Goal: Task Accomplishment & Management: Complete application form

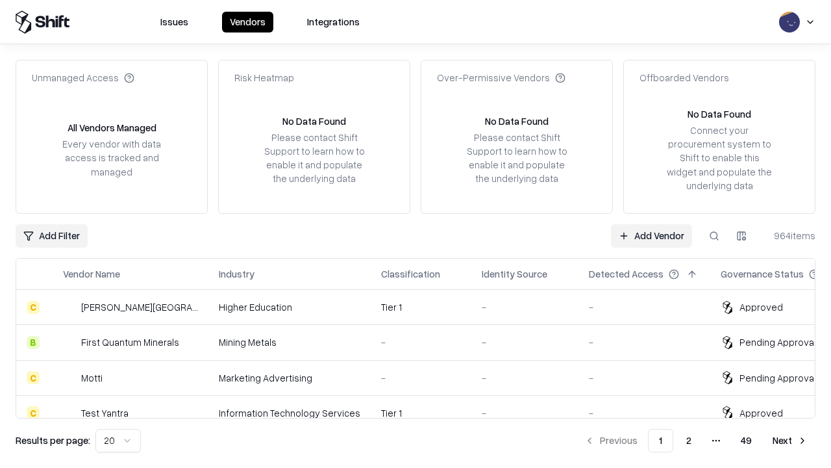
click at [652, 235] on link "Add Vendor" at bounding box center [651, 235] width 81 height 23
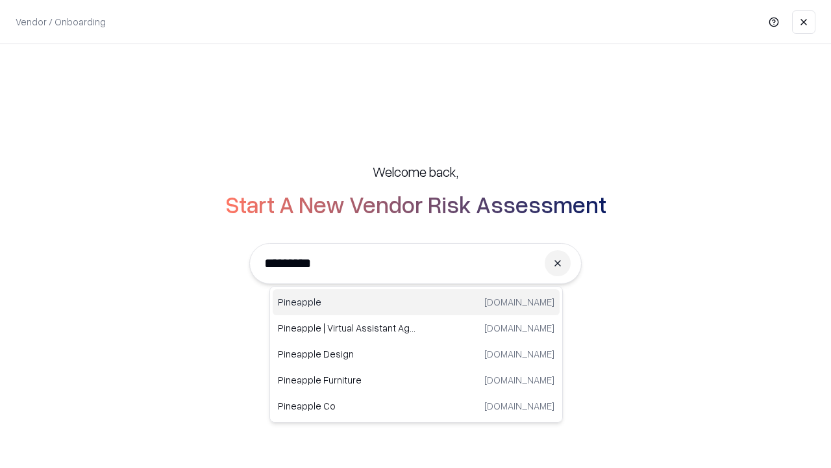
click at [416, 302] on div "Pineapple [DOMAIN_NAME]" at bounding box center [416, 302] width 287 height 26
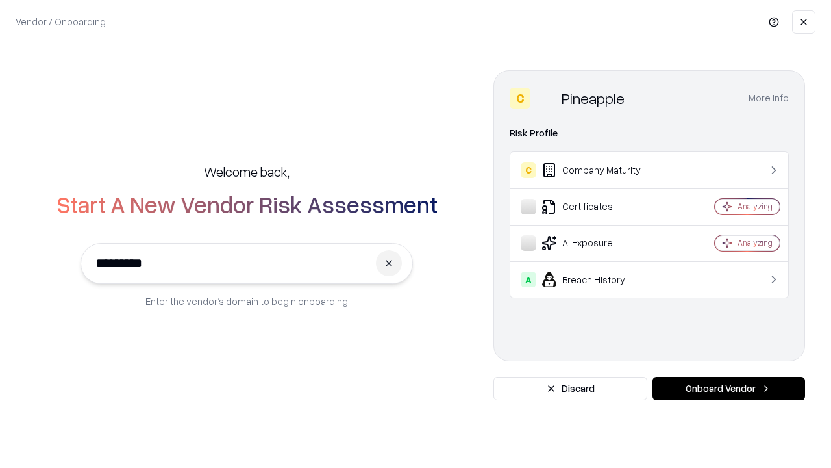
type input "*********"
click at [729, 388] on button "Onboard Vendor" at bounding box center [729, 388] width 153 height 23
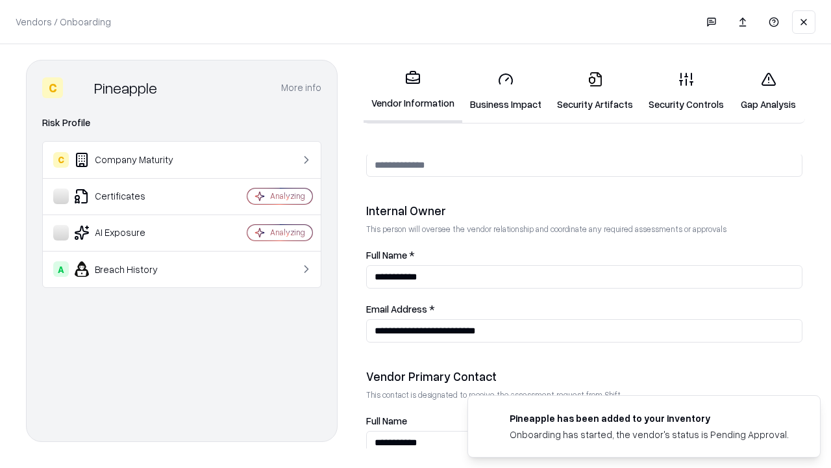
scroll to position [673, 0]
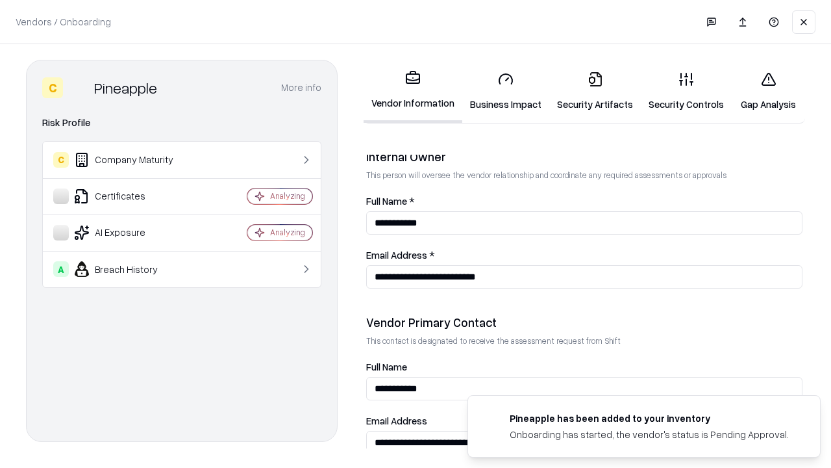
click at [506, 91] on link "Business Impact" at bounding box center [506, 91] width 87 height 60
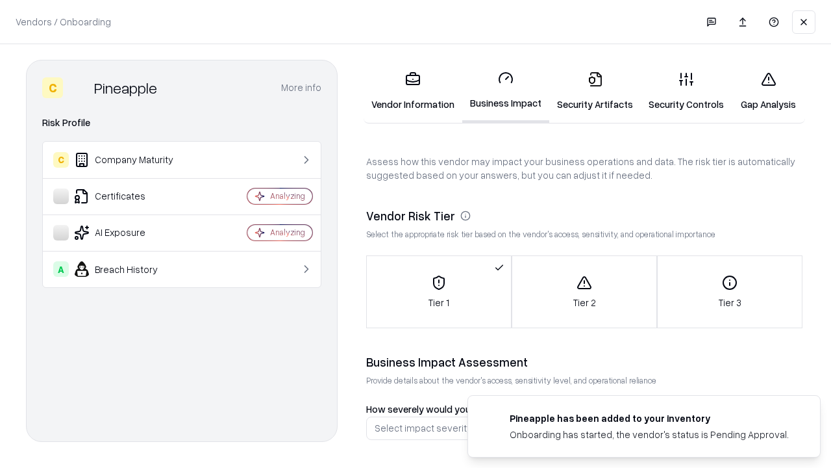
click at [595, 91] on link "Security Artifacts" at bounding box center [596, 91] width 92 height 60
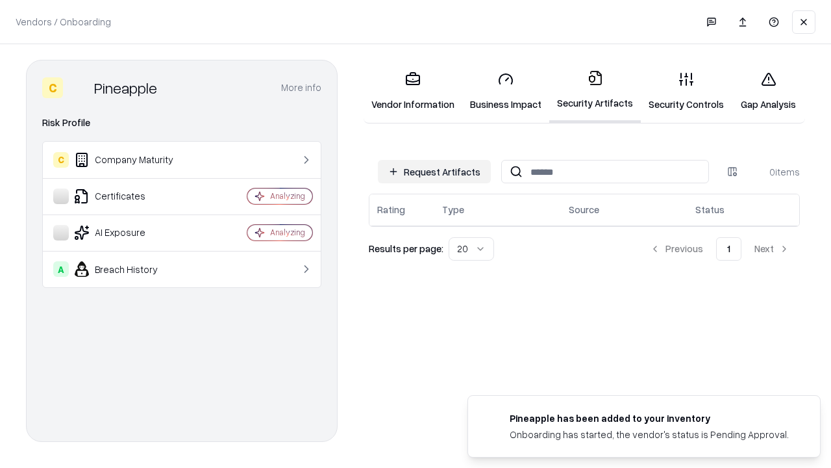
click at [435, 171] on button "Request Artifacts" at bounding box center [434, 171] width 113 height 23
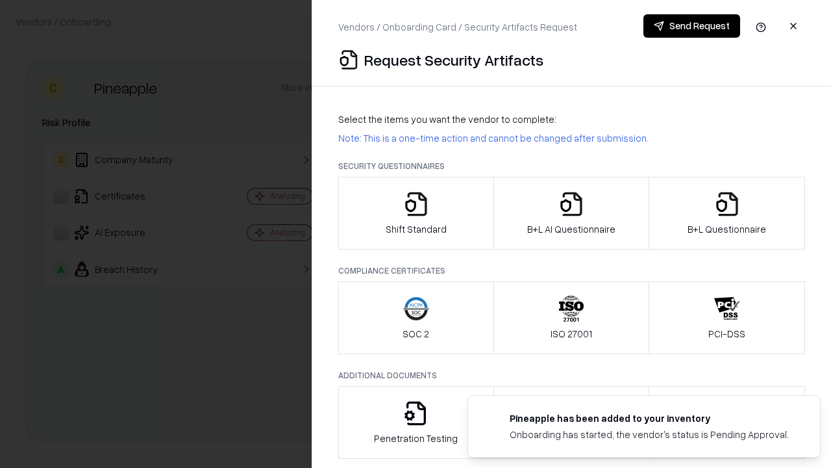
click at [416, 213] on icon "button" at bounding box center [416, 204] width 26 height 26
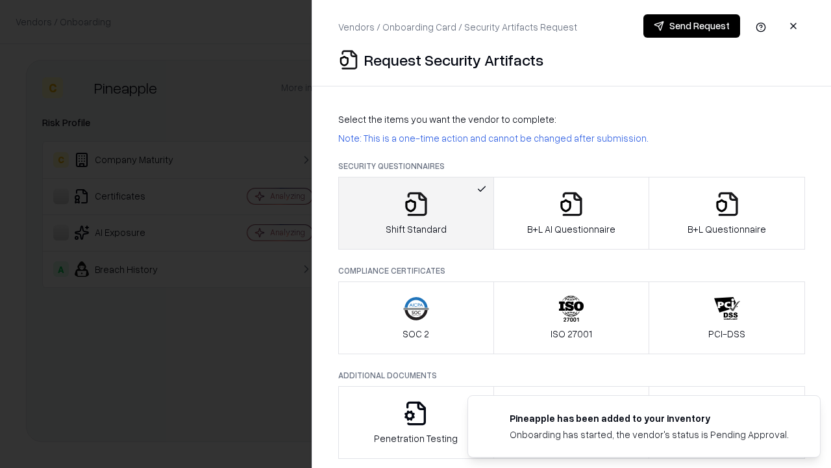
click at [692, 26] on button "Send Request" at bounding box center [692, 25] width 97 height 23
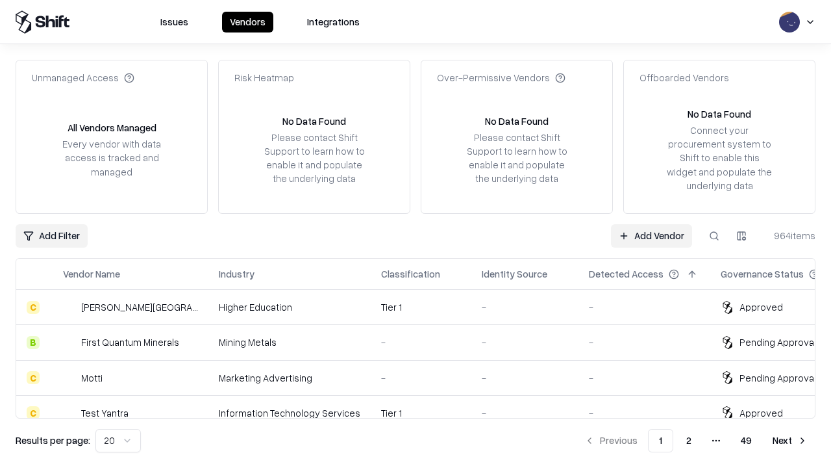
click at [715, 235] on button at bounding box center [714, 235] width 23 height 23
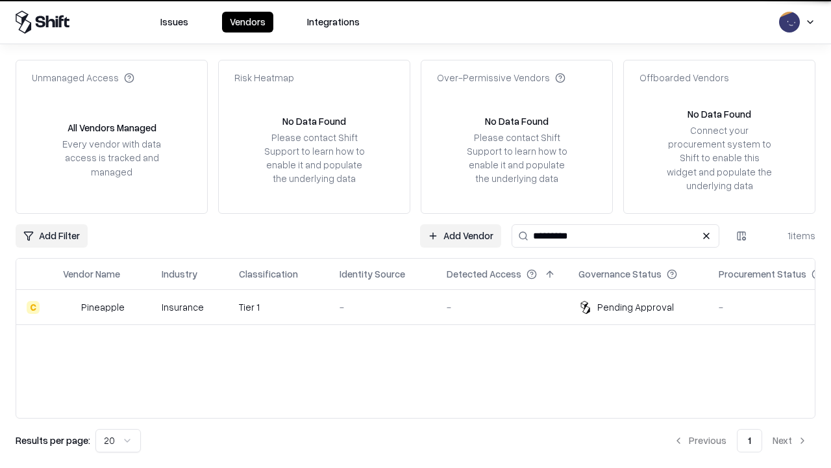
type input "*********"
click at [424, 307] on div "-" at bounding box center [383, 307] width 86 height 14
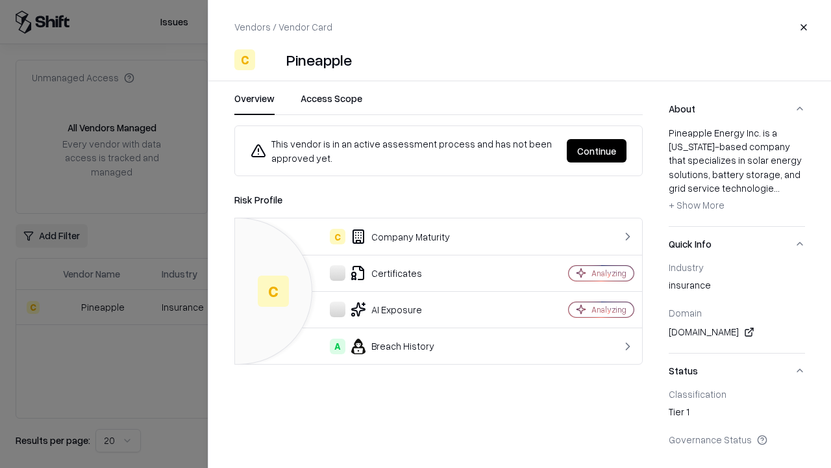
click at [597, 151] on button "Continue" at bounding box center [597, 150] width 60 height 23
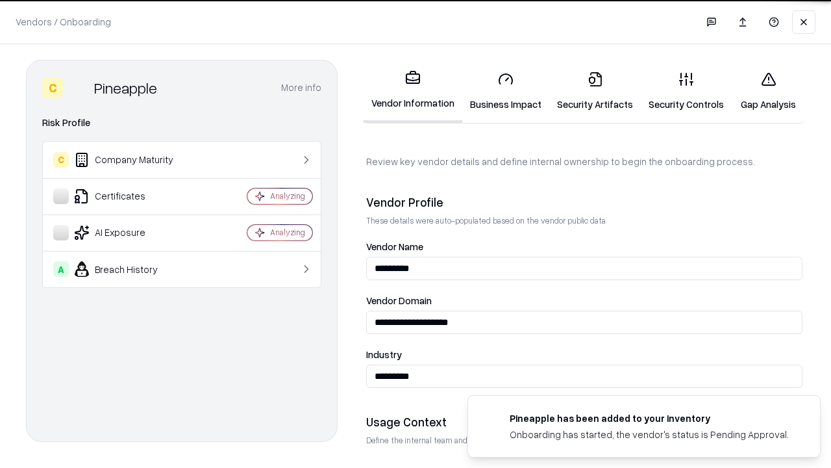
click at [595, 91] on link "Security Artifacts" at bounding box center [596, 91] width 92 height 60
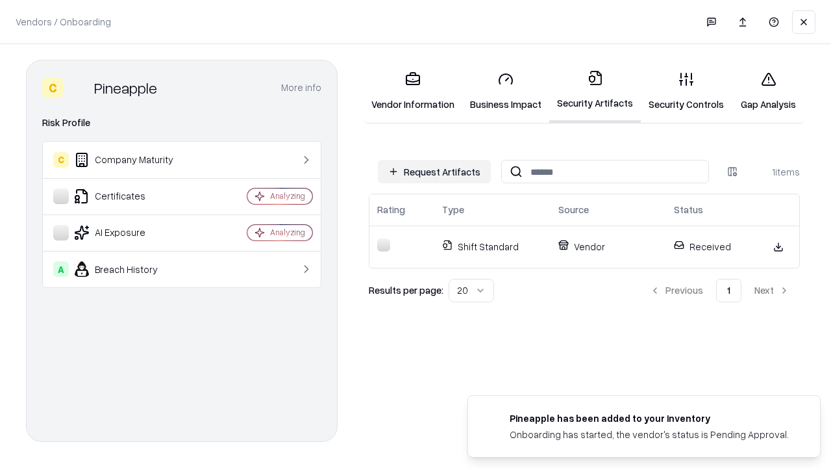
click at [768, 91] on link "Gap Analysis" at bounding box center [768, 91] width 73 height 60
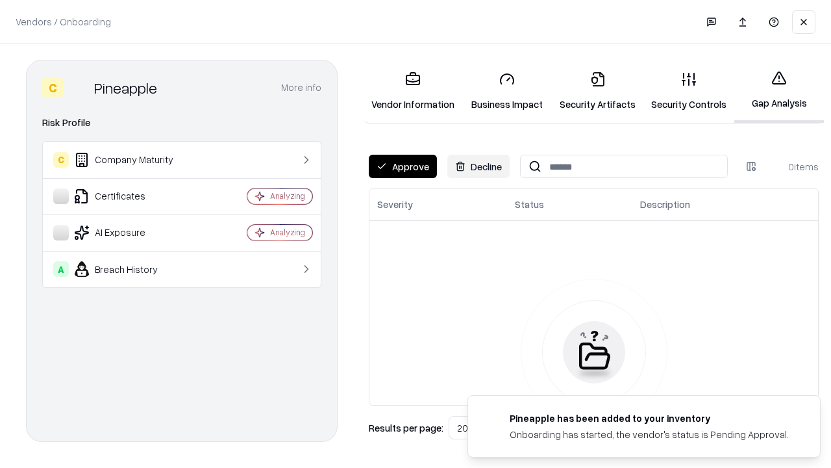
click at [403, 166] on button "Approve" at bounding box center [403, 166] width 68 height 23
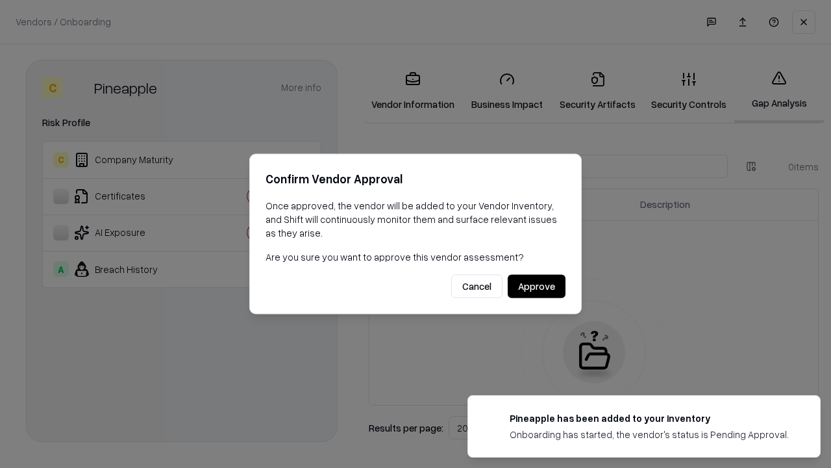
click at [537, 286] on button "Approve" at bounding box center [537, 286] width 58 height 23
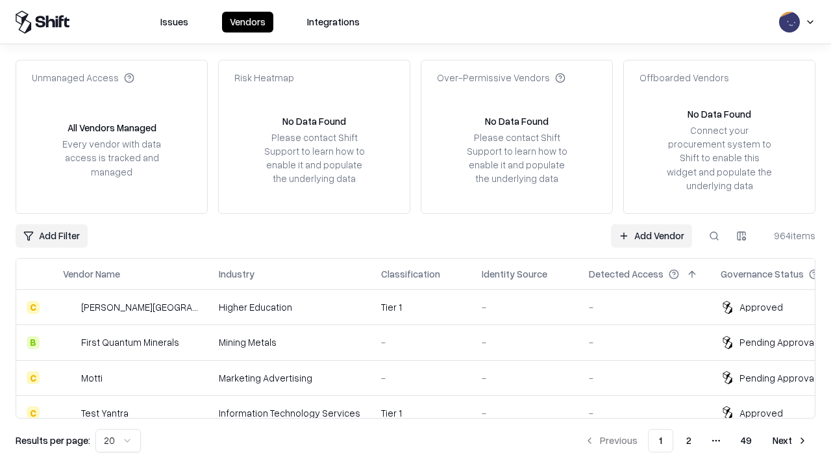
type input "*********"
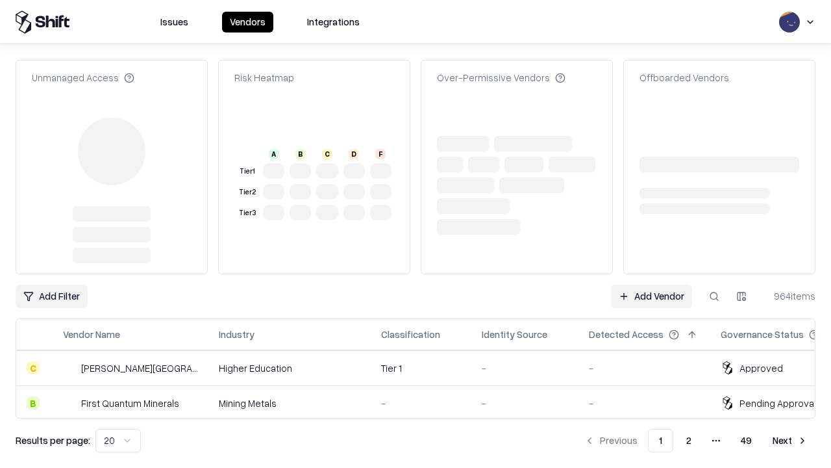
click at [652, 285] on link "Add Vendor" at bounding box center [651, 296] width 81 height 23
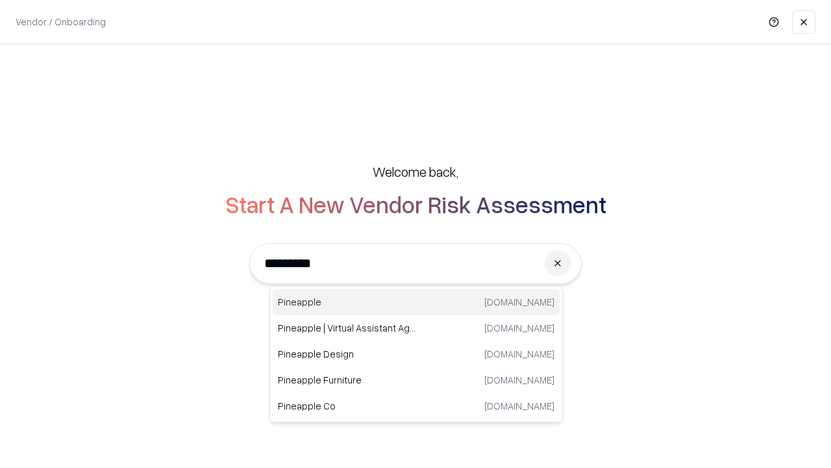
click at [416, 302] on div "Pineapple [DOMAIN_NAME]" at bounding box center [416, 302] width 287 height 26
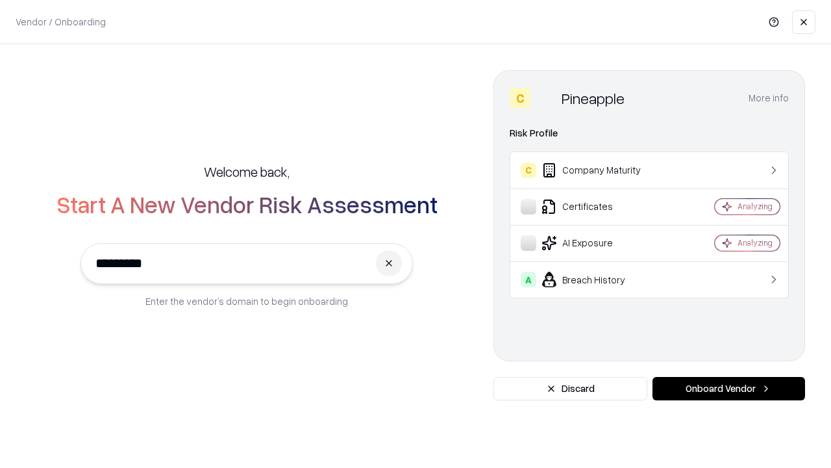
type input "*********"
click at [729, 388] on button "Onboard Vendor" at bounding box center [729, 388] width 153 height 23
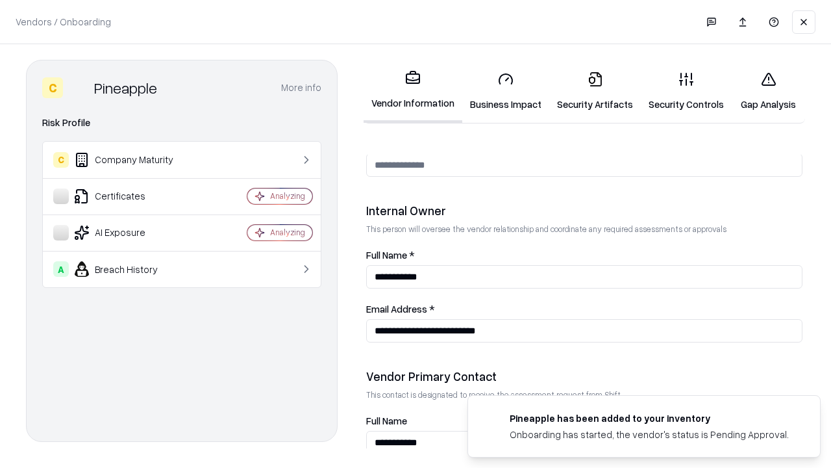
scroll to position [673, 0]
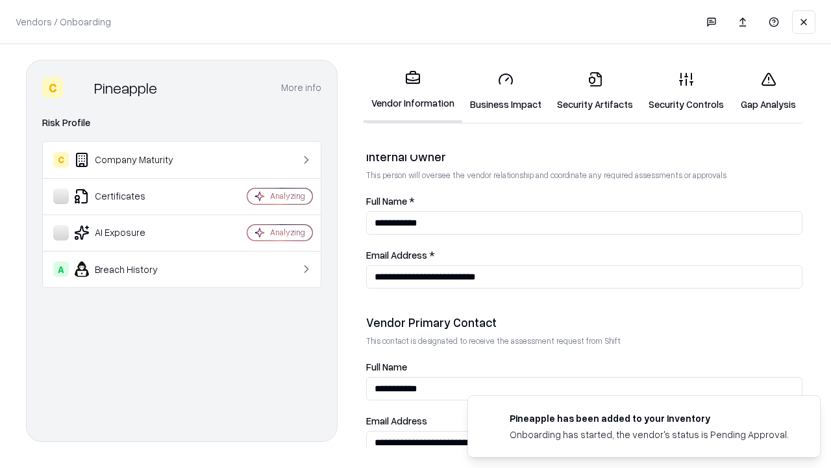
click at [768, 91] on link "Gap Analysis" at bounding box center [768, 91] width 73 height 60
